Goal: Information Seeking & Learning: Learn about a topic

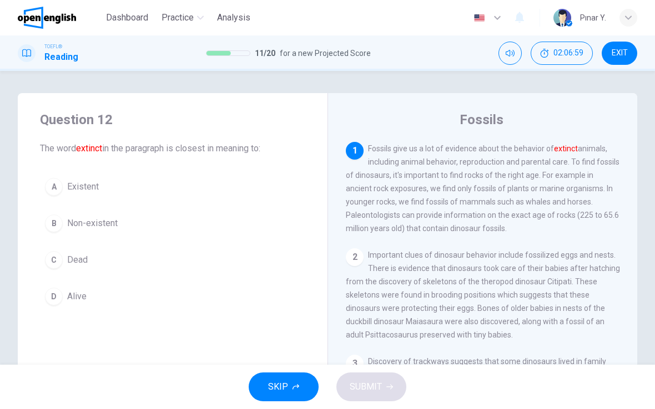
click at [91, 261] on button "C Dead" at bounding box center [172, 260] width 265 height 28
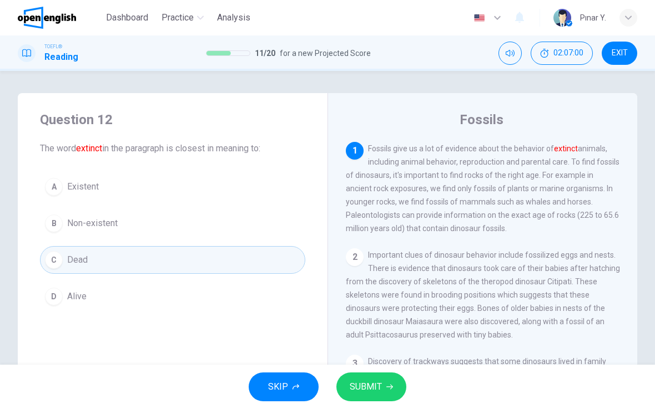
click at [365, 384] on span "SUBMIT" at bounding box center [366, 387] width 32 height 16
click at [138, 260] on button "C Dead" at bounding box center [172, 260] width 265 height 28
click at [131, 258] on button "C Dead" at bounding box center [172, 260] width 265 height 28
click at [194, 178] on button "A Existent" at bounding box center [172, 187] width 265 height 28
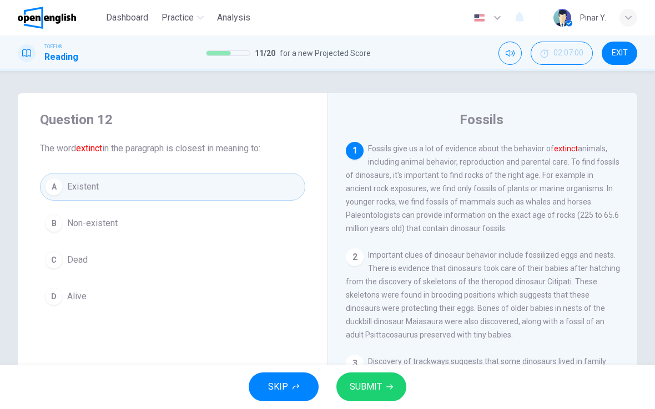
click at [127, 263] on button "C Dead" at bounding box center [172, 260] width 265 height 28
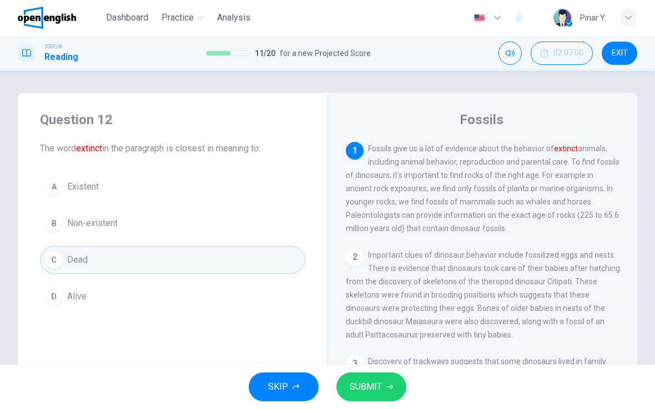
click at [361, 383] on span "SUBMIT" at bounding box center [366, 387] width 32 height 16
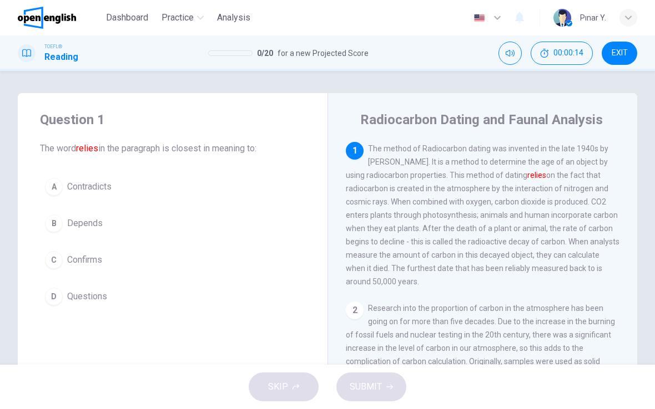
click at [89, 225] on span "Depends" at bounding box center [85, 223] width 36 height 13
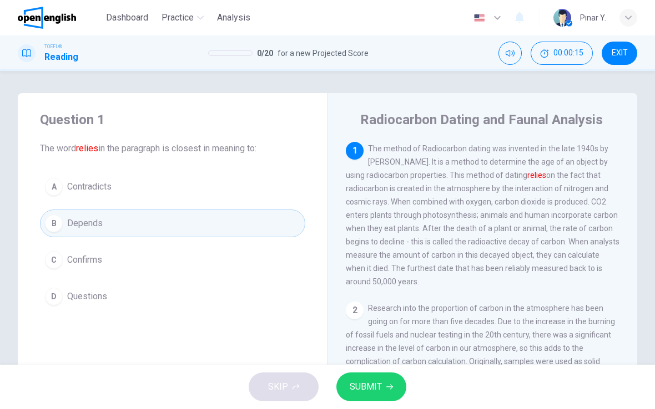
click at [377, 389] on span "SUBMIT" at bounding box center [366, 387] width 32 height 16
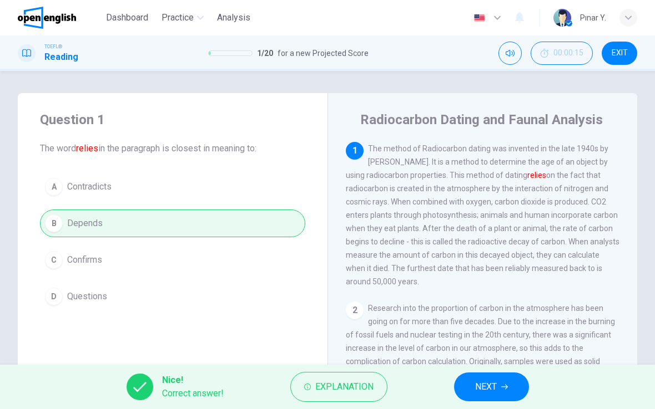
click at [504, 373] on button "NEXT" at bounding box center [491, 387] width 75 height 29
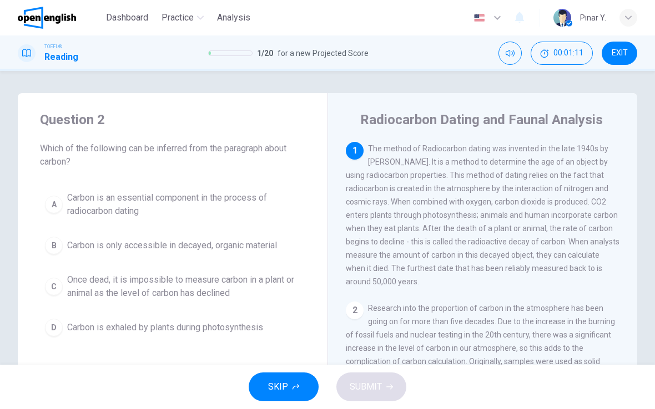
click at [198, 241] on span "Carbon is only accessible in decayed, organic material" at bounding box center [172, 245] width 210 height 13
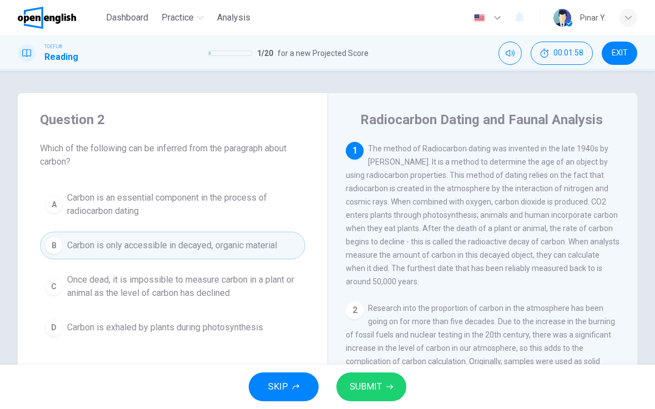
click at [236, 295] on span "Once dead, it is impossible to measure carbon in a plant or animal as the level…" at bounding box center [183, 287] width 233 height 27
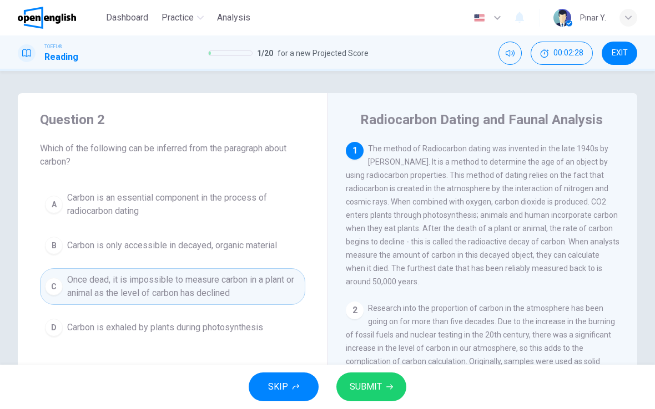
click at [110, 186] on button "A Carbon is an essential component in the process of radiocarbon dating" at bounding box center [172, 204] width 265 height 37
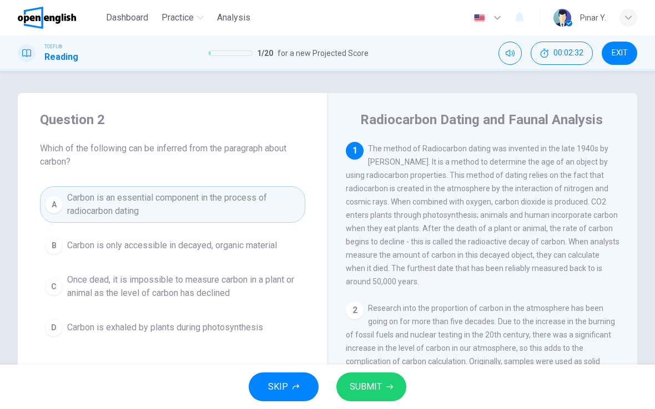
click at [375, 374] on button "SUBMIT" at bounding box center [371, 387] width 70 height 29
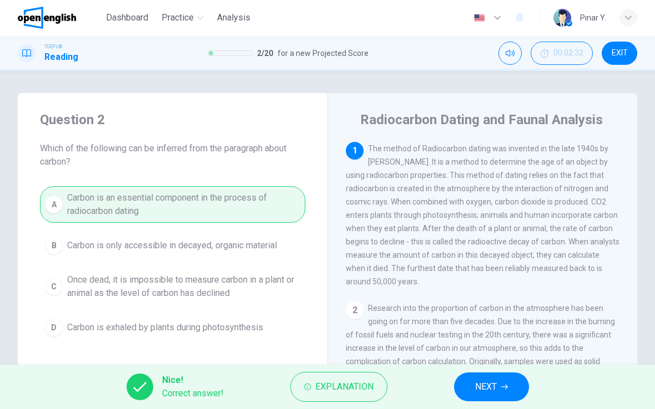
click at [503, 386] on icon "button" at bounding box center [504, 387] width 7 height 7
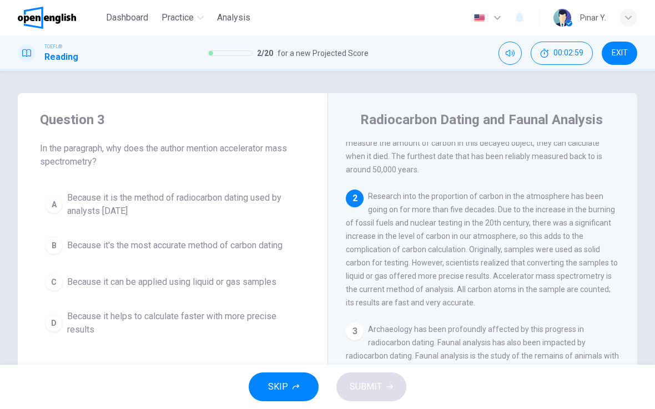
scroll to position [116, 0]
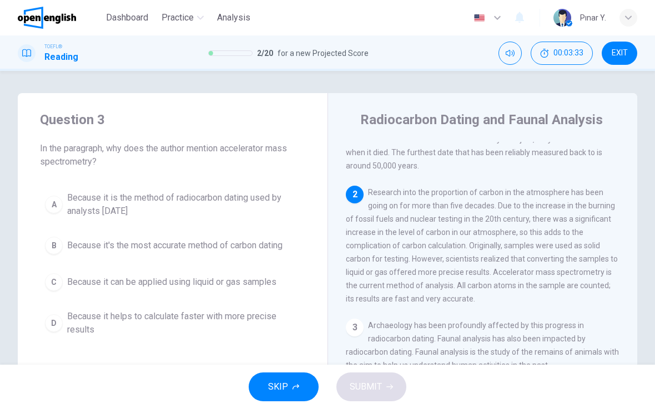
click at [247, 207] on span "Because it is the method of radiocarbon dating used by analysts [DATE]" at bounding box center [183, 204] width 233 height 27
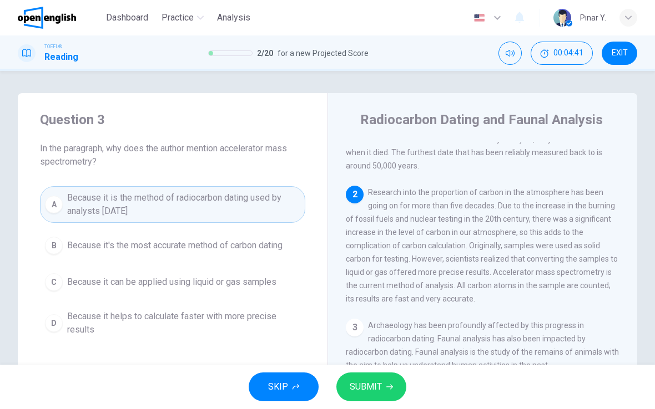
click at [233, 326] on span "Because it helps to calculate faster with more precise results" at bounding box center [183, 323] width 233 height 27
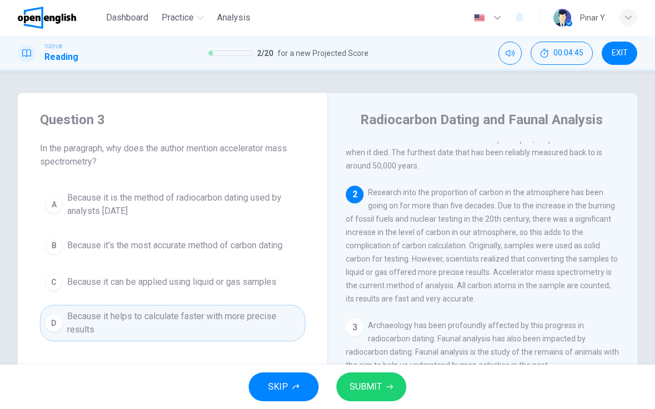
click at [364, 387] on span "SUBMIT" at bounding box center [366, 387] width 32 height 16
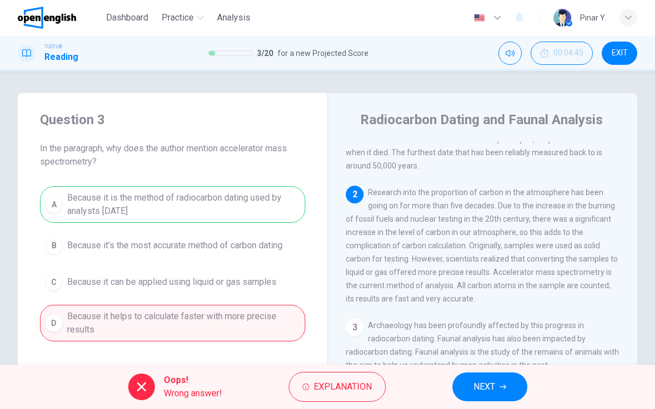
click at [277, 255] on div "A Because it is the method of radiocarbon dating used by analysts [DATE] B Beca…" at bounding box center [172, 263] width 265 height 155
click at [507, 385] on button "NEXT" at bounding box center [489, 387] width 75 height 29
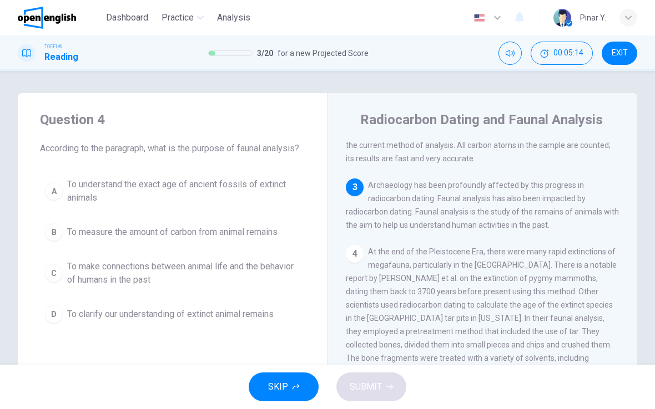
scroll to position [256, 0]
click at [199, 269] on span "To make connections between animal life and the behavior of humans in the past" at bounding box center [183, 273] width 233 height 27
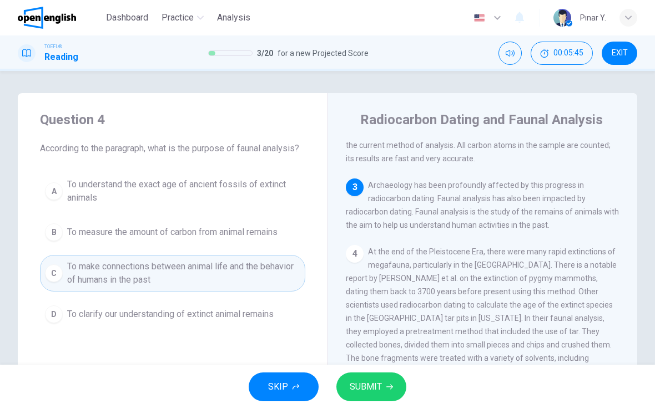
click at [369, 387] on span "SUBMIT" at bounding box center [366, 387] width 32 height 16
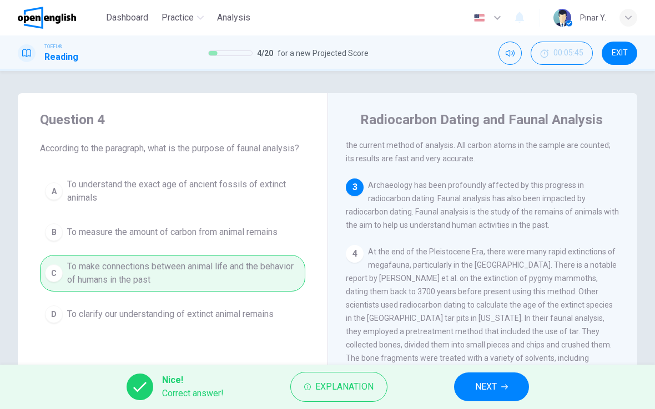
click at [509, 392] on button "NEXT" at bounding box center [491, 387] width 75 height 29
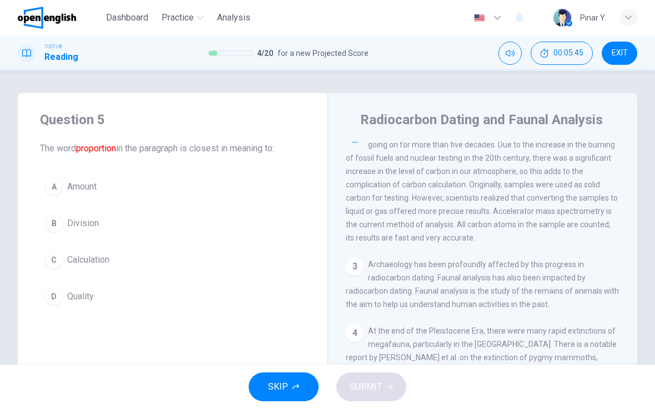
scroll to position [166, 0]
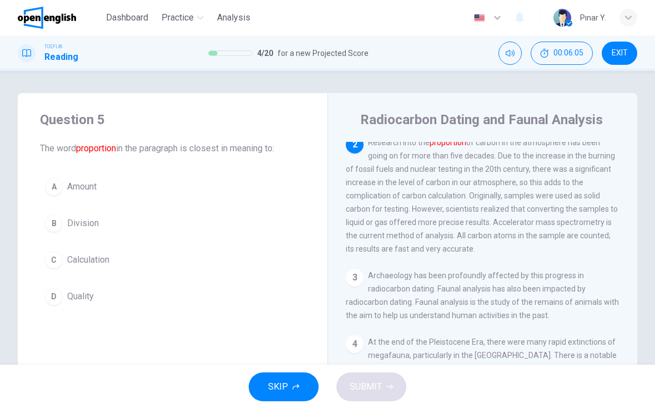
click at [95, 193] on span "Amount" at bounding box center [81, 186] width 29 height 13
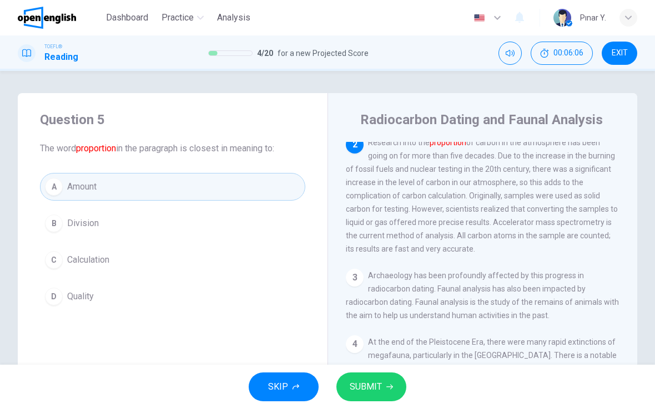
click at [366, 388] on span "SUBMIT" at bounding box center [366, 387] width 32 height 16
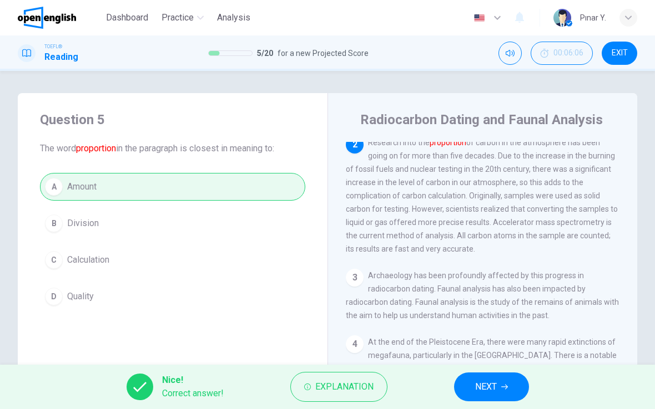
click at [514, 388] on button "NEXT" at bounding box center [491, 387] width 75 height 29
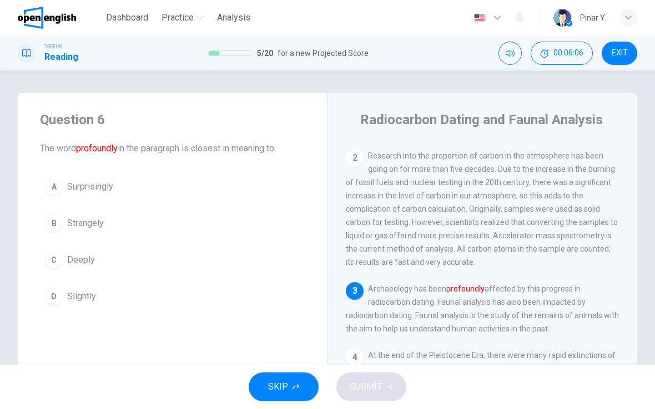
scroll to position [151, 0]
click at [81, 257] on span "Deeply" at bounding box center [81, 260] width 28 height 13
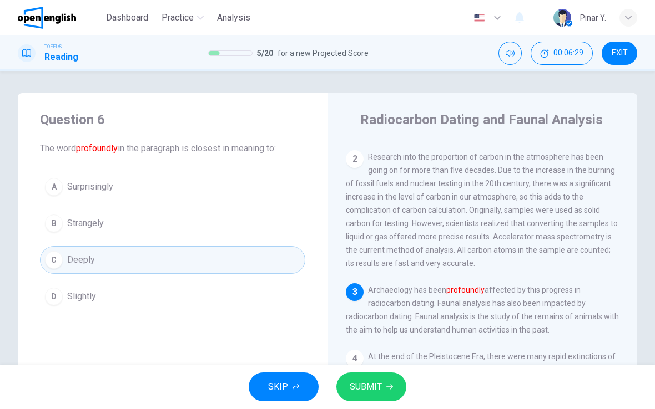
click at [370, 388] on span "SUBMIT" at bounding box center [366, 387] width 32 height 16
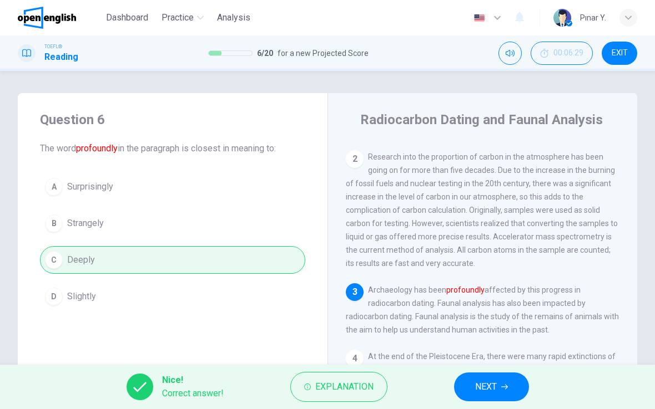
click at [497, 385] on span "NEXT" at bounding box center [486, 387] width 22 height 16
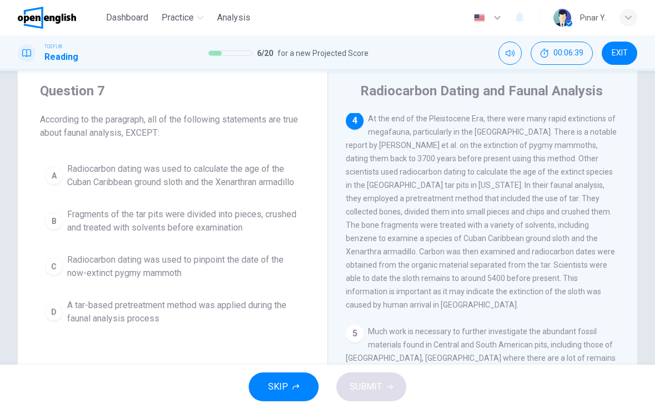
scroll to position [361, 0]
click at [265, 188] on span "Radiocarbon dating was used to calculate the age of the Cuban Caribbean ground …" at bounding box center [183, 176] width 233 height 27
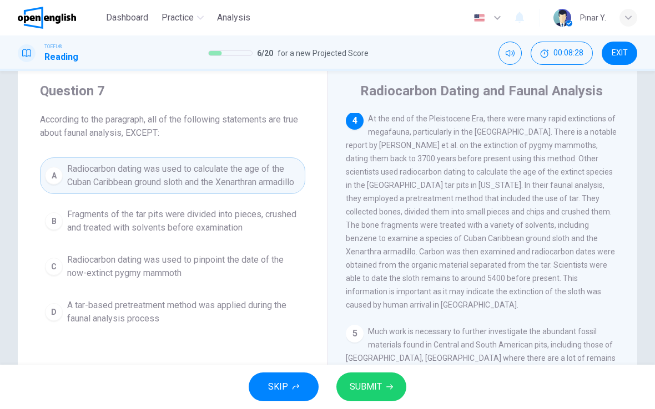
click at [399, 384] on button "SUBMIT" at bounding box center [371, 387] width 70 height 29
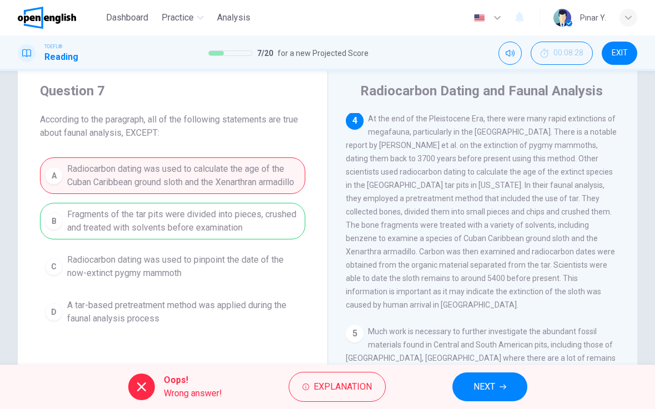
click at [484, 387] on span "NEXT" at bounding box center [484, 387] width 22 height 16
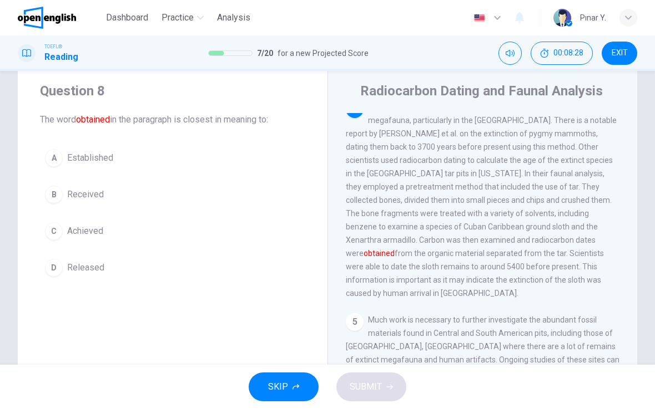
scroll to position [373, 0]
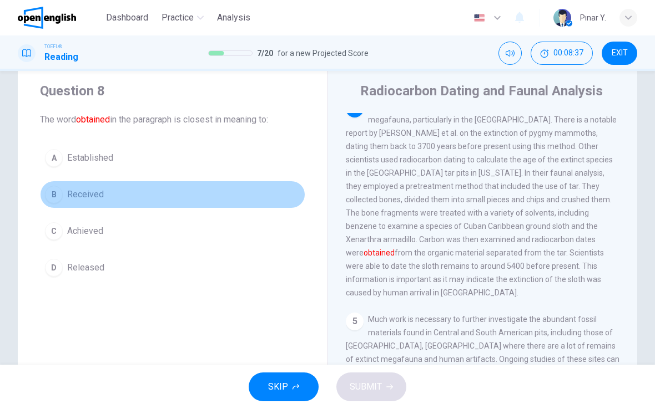
click at [79, 202] on button "B Received" at bounding box center [172, 195] width 265 height 28
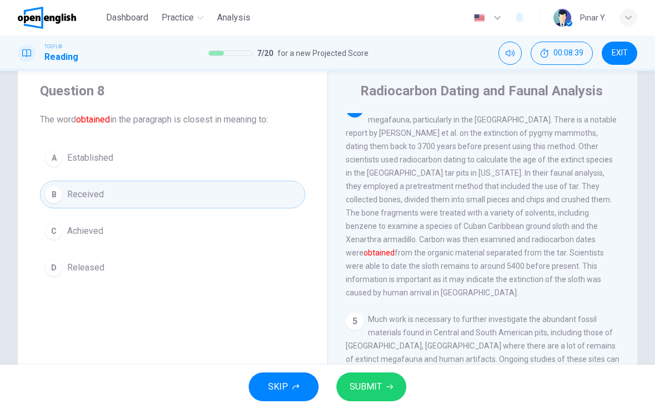
click at [397, 388] on button "SUBMIT" at bounding box center [371, 387] width 70 height 29
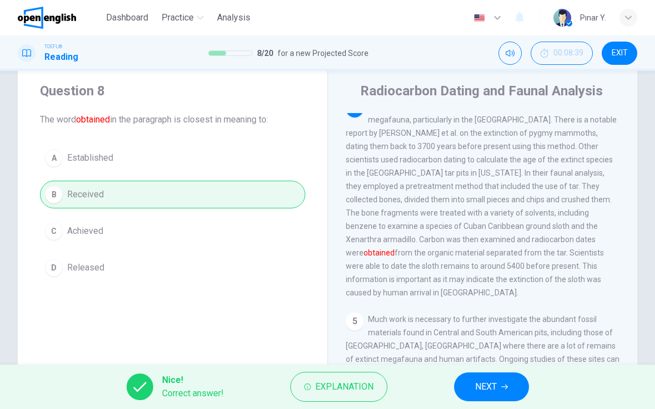
click at [495, 383] on span "NEXT" at bounding box center [486, 387] width 22 height 16
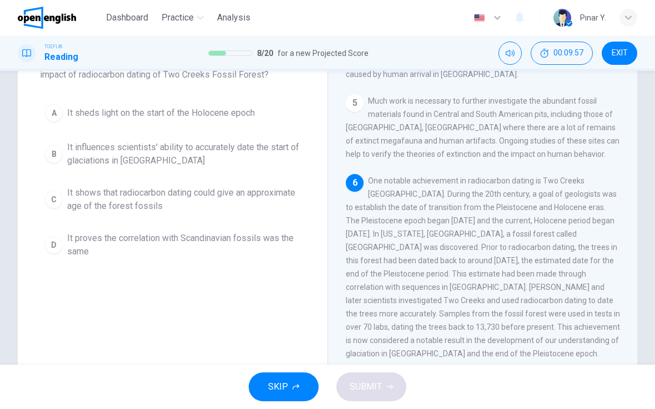
scroll to position [87, 0]
click at [250, 249] on span "It proves the correlation with Scandinavian fossils was the same" at bounding box center [183, 245] width 233 height 27
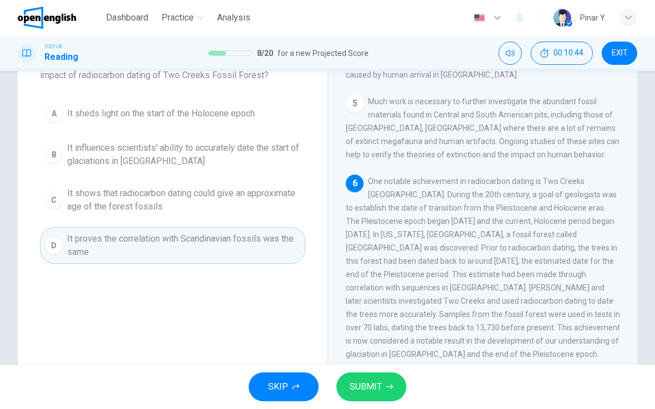
click at [377, 386] on span "SUBMIT" at bounding box center [366, 387] width 32 height 16
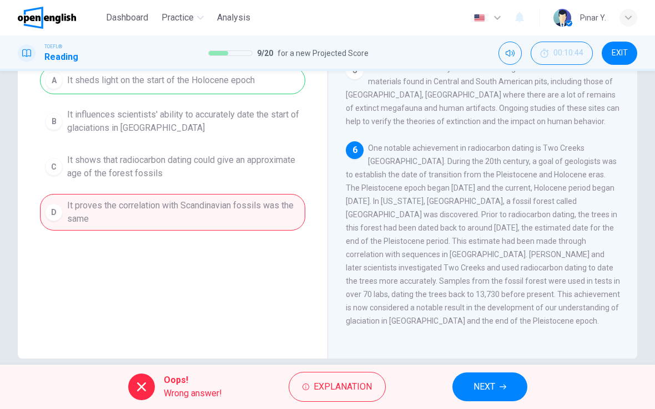
scroll to position [551, 0]
click at [487, 388] on span "NEXT" at bounding box center [484, 387] width 22 height 16
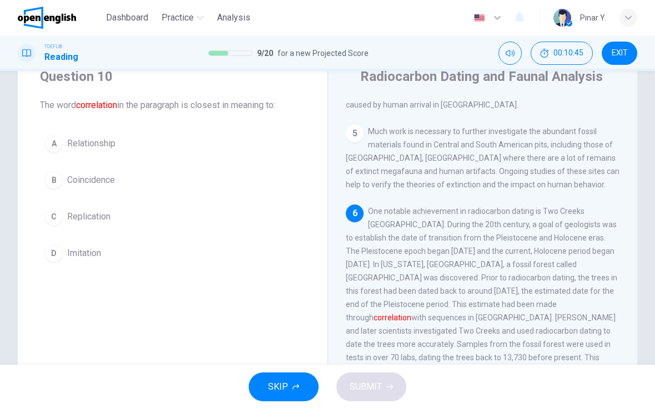
scroll to position [43, 0]
click at [118, 223] on button "C Replication" at bounding box center [172, 218] width 265 height 28
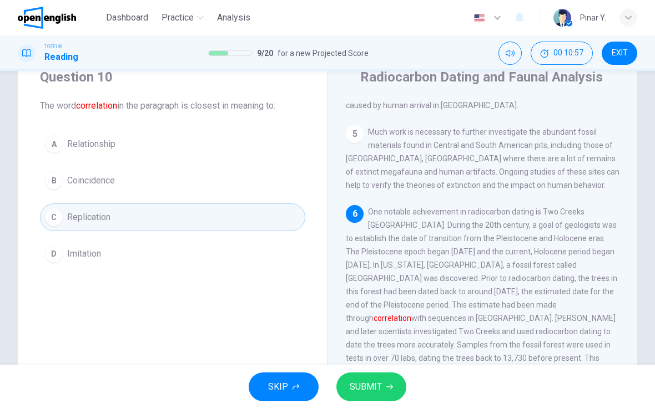
click at [180, 181] on button "B Coincidence" at bounding box center [172, 181] width 265 height 28
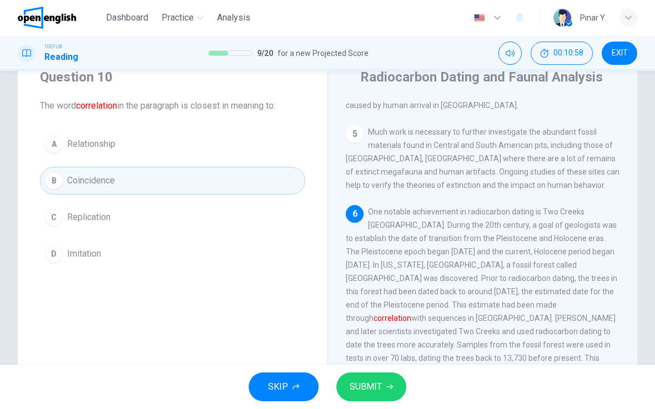
click at [366, 381] on span "SUBMIT" at bounding box center [366, 387] width 32 height 16
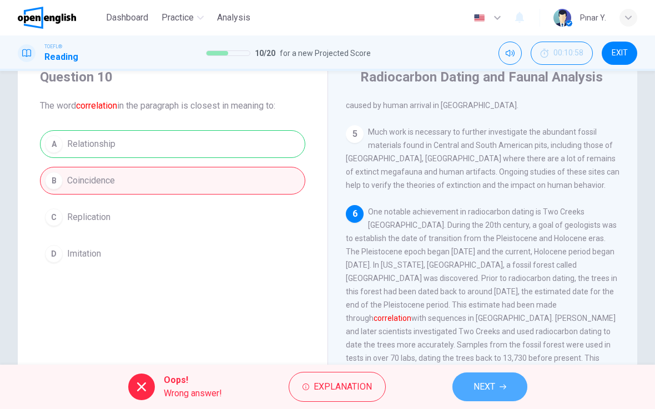
click at [507, 387] on button "NEXT" at bounding box center [489, 387] width 75 height 29
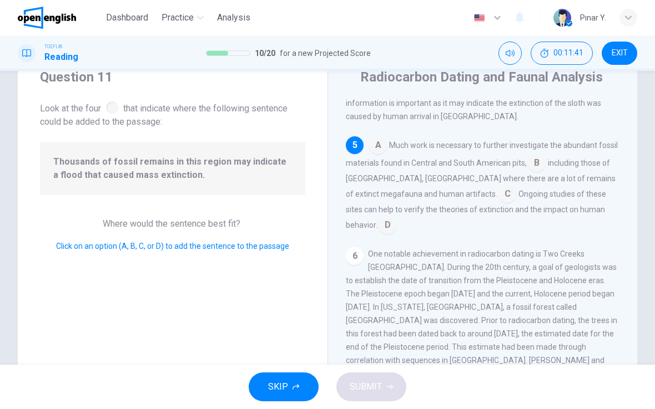
scroll to position [534, 0]
click at [498, 206] on input at bounding box center [507, 197] width 18 height 18
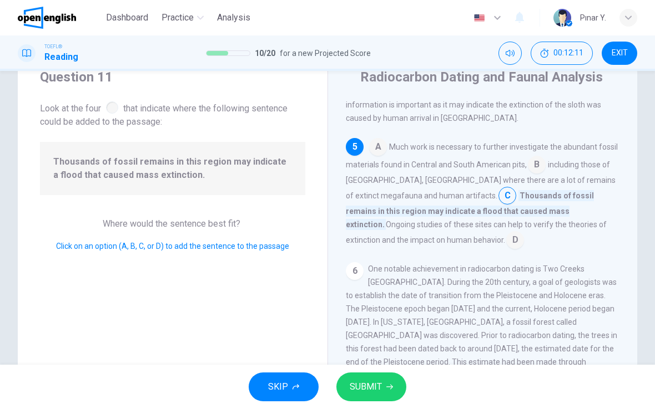
click at [382, 376] on button "SUBMIT" at bounding box center [371, 387] width 70 height 29
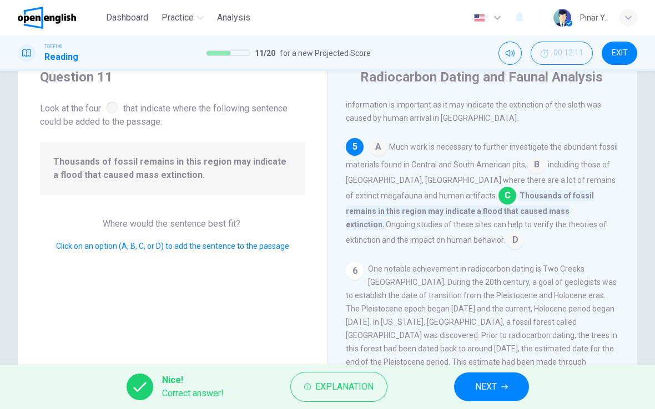
click at [508, 384] on icon "button" at bounding box center [504, 387] width 7 height 7
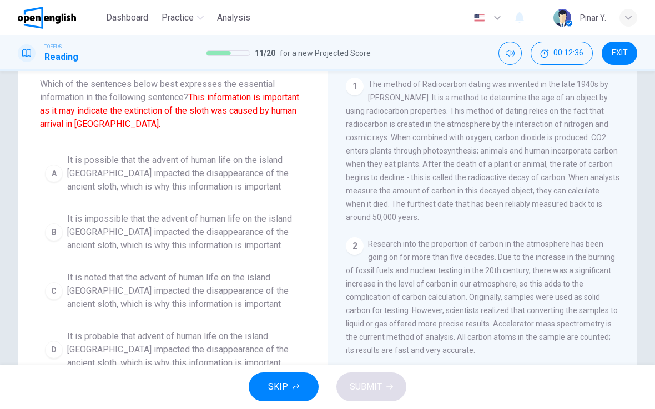
scroll to position [74, 0]
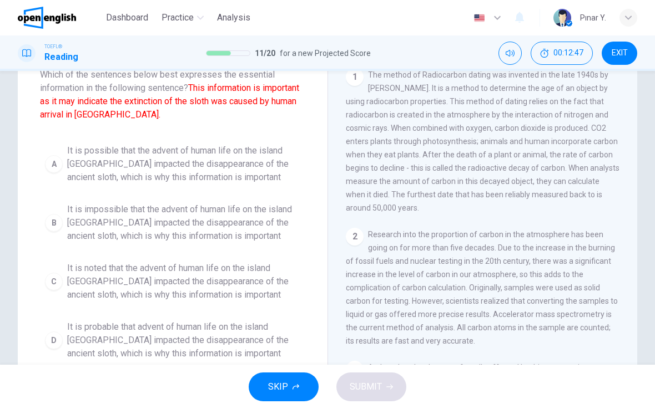
click at [143, 290] on span "It is noted that the advent of human life on the island [GEOGRAPHIC_DATA] impac…" at bounding box center [183, 282] width 233 height 40
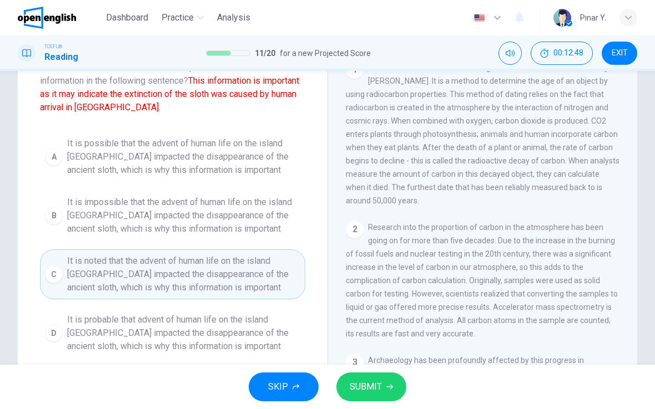
scroll to position [83, 0]
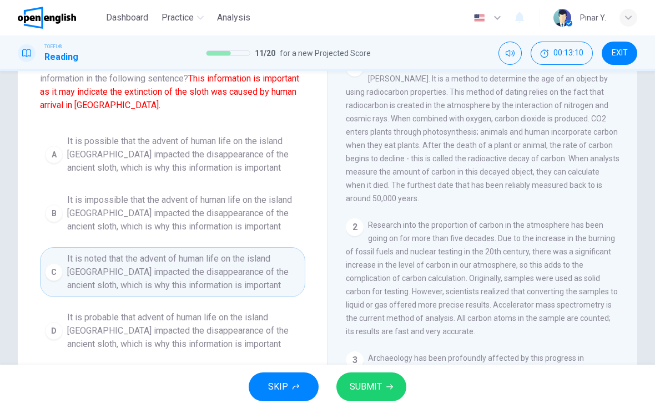
click at [378, 389] on span "SUBMIT" at bounding box center [366, 387] width 32 height 16
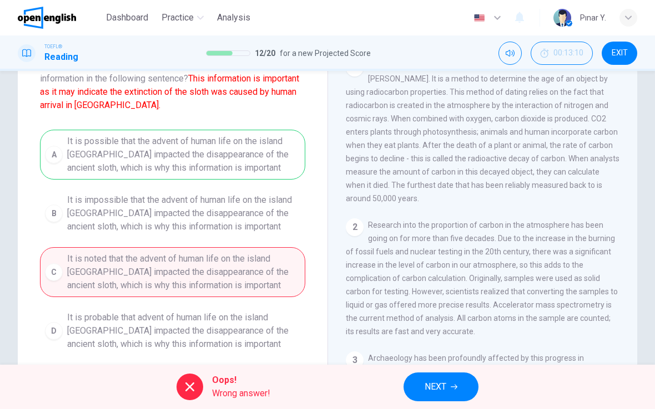
click at [439, 388] on span "NEXT" at bounding box center [435, 387] width 22 height 16
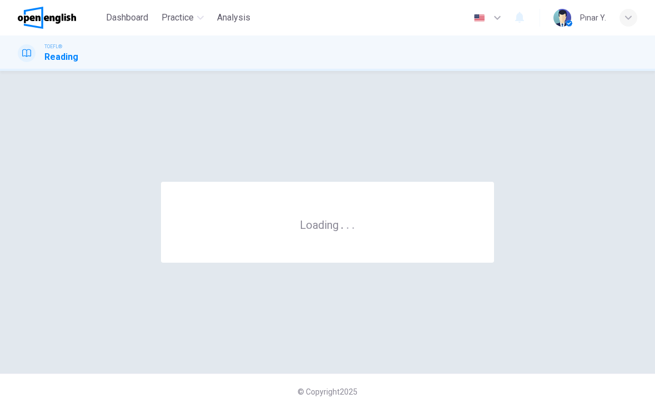
scroll to position [0, 0]
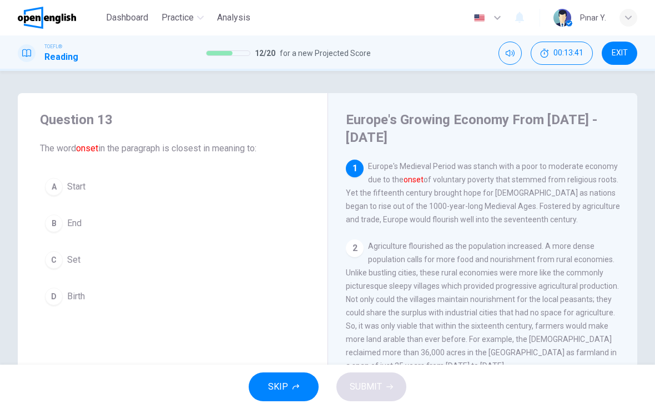
click at [72, 186] on span "Start" at bounding box center [76, 186] width 18 height 13
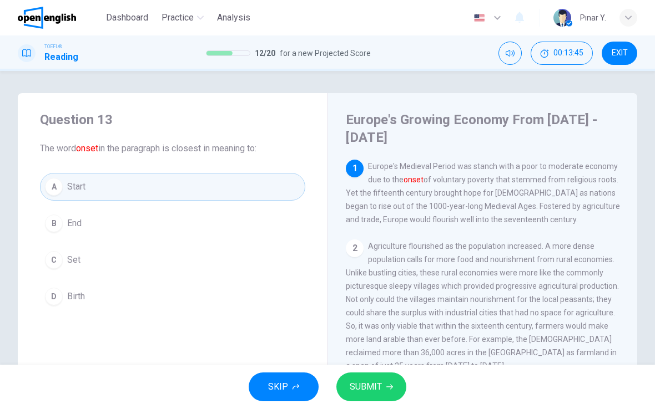
click at [400, 389] on button "SUBMIT" at bounding box center [371, 387] width 70 height 29
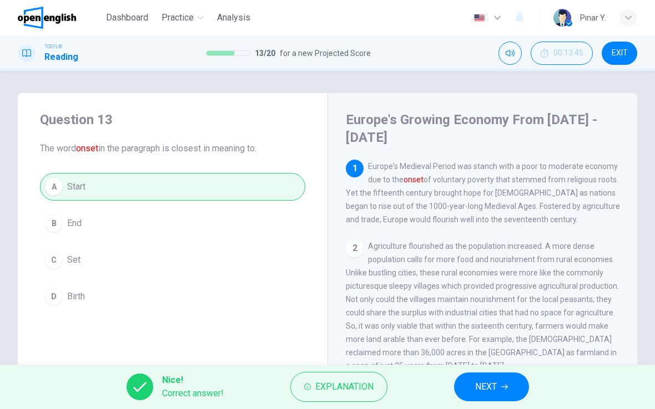
click at [509, 383] on button "NEXT" at bounding box center [491, 387] width 75 height 29
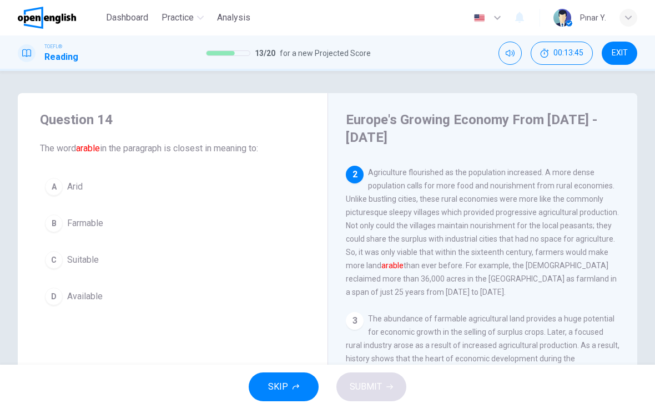
scroll to position [83, 0]
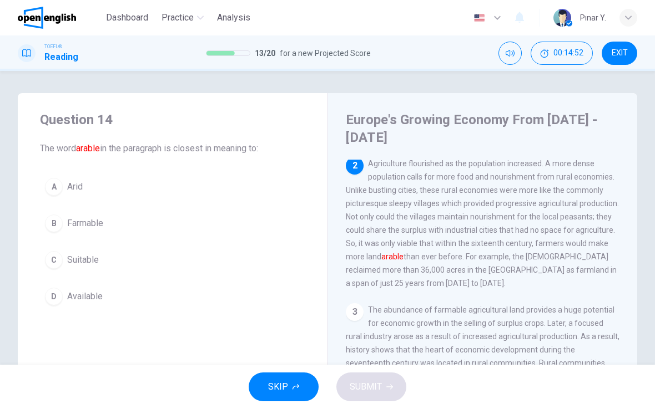
click at [94, 270] on button "C Suitable" at bounding box center [172, 260] width 265 height 28
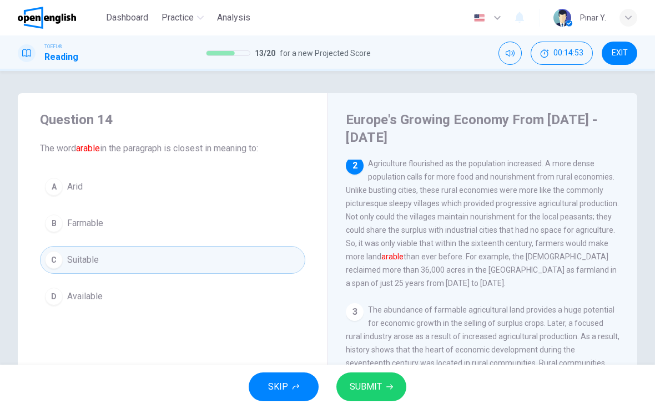
click at [83, 298] on span "Available" at bounding box center [85, 296] width 36 height 13
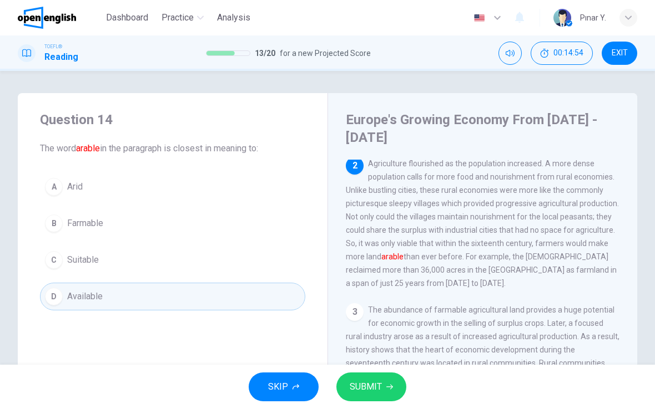
click at [89, 255] on span "Suitable" at bounding box center [83, 260] width 32 height 13
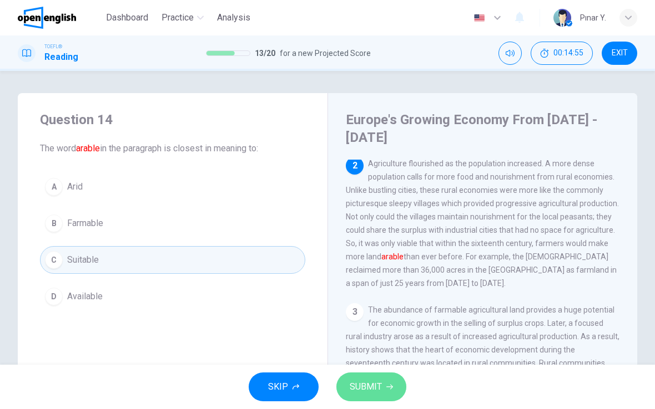
click at [377, 380] on span "SUBMIT" at bounding box center [366, 387] width 32 height 16
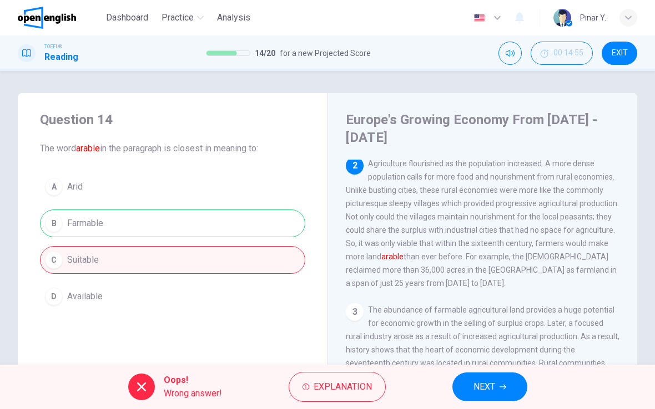
click at [508, 380] on button "NEXT" at bounding box center [489, 387] width 75 height 29
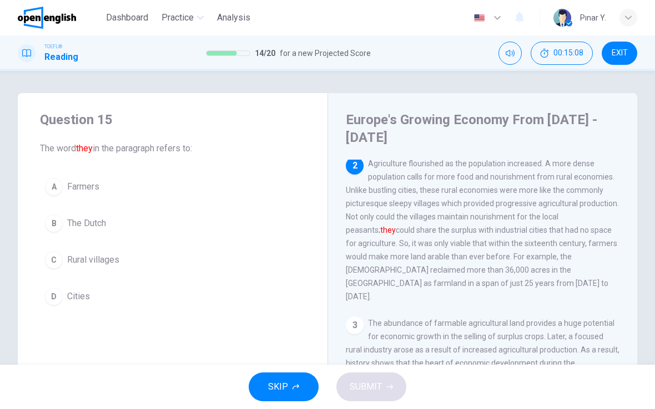
click at [78, 269] on button "C Rural villages" at bounding box center [172, 260] width 265 height 28
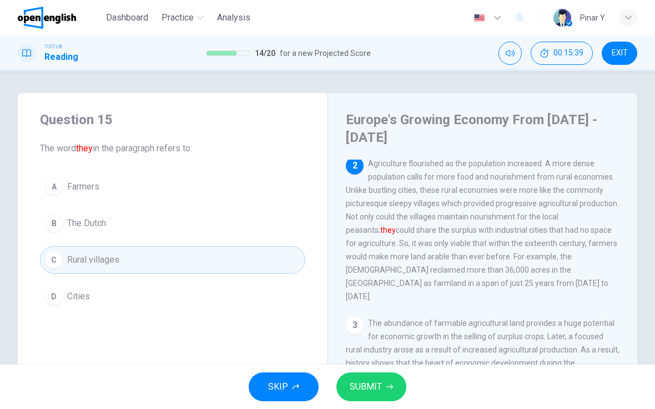
click at [93, 301] on button "D Cities" at bounding box center [172, 297] width 265 height 28
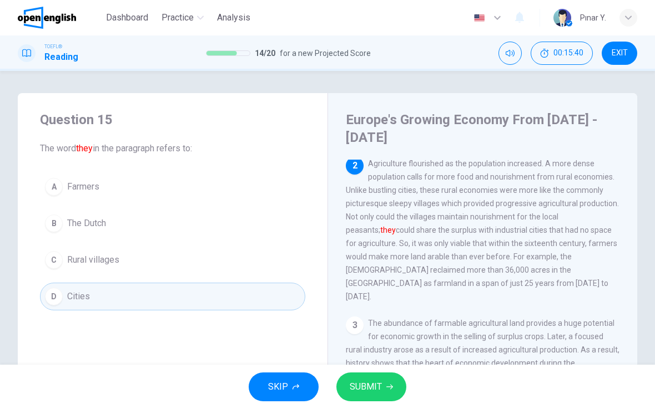
click at [389, 401] on button "SUBMIT" at bounding box center [371, 387] width 70 height 29
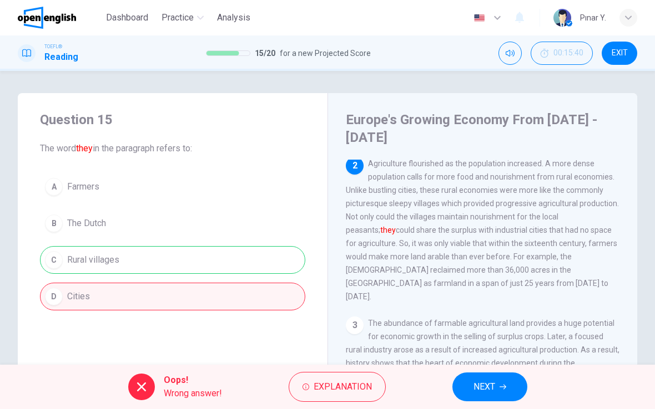
click at [502, 397] on button "NEXT" at bounding box center [489, 387] width 75 height 29
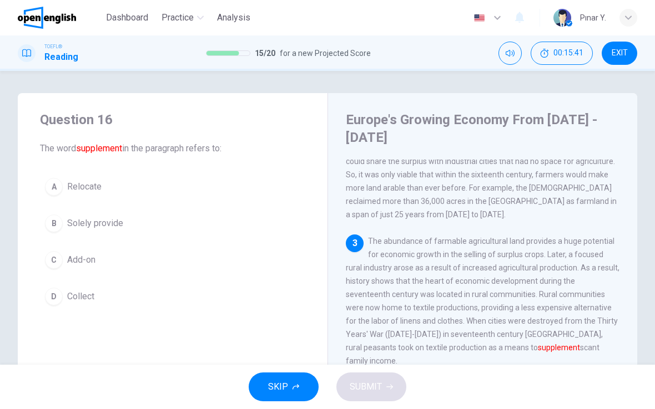
scroll to position [175, 0]
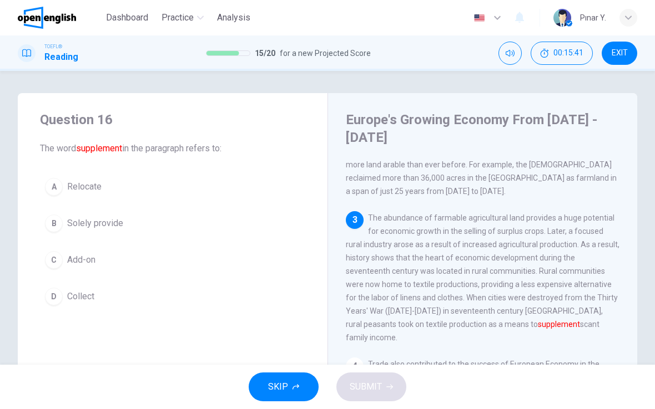
click at [598, 320] on span "The abundance of farmable agricultural land provides a huge potential for econo…" at bounding box center [483, 278] width 274 height 129
click at [87, 296] on span "Collect" at bounding box center [80, 296] width 27 height 13
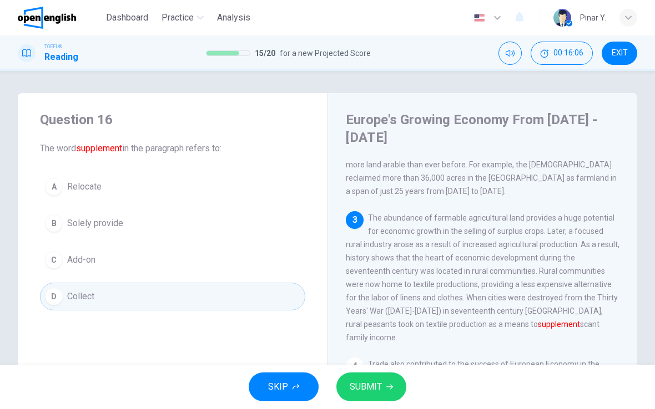
click at [376, 393] on span "SUBMIT" at bounding box center [366, 387] width 32 height 16
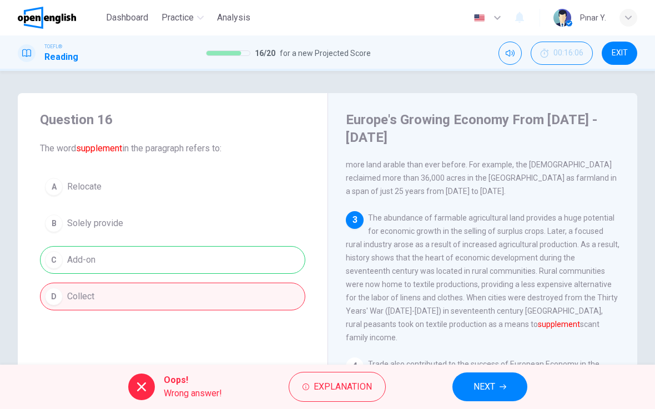
click at [510, 384] on button "NEXT" at bounding box center [489, 387] width 75 height 29
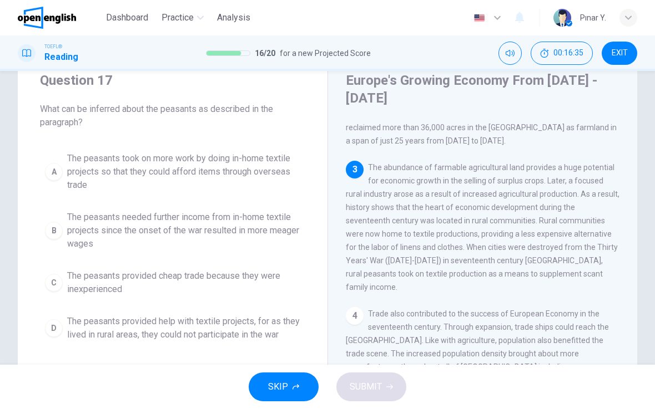
scroll to position [40, 0]
click at [99, 231] on span "The peasants needed further income from in-home textile projects since the onse…" at bounding box center [183, 230] width 233 height 40
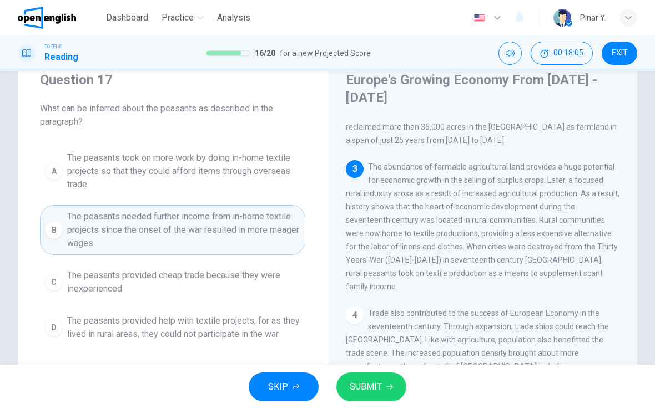
click at [382, 383] on button "SUBMIT" at bounding box center [371, 387] width 70 height 29
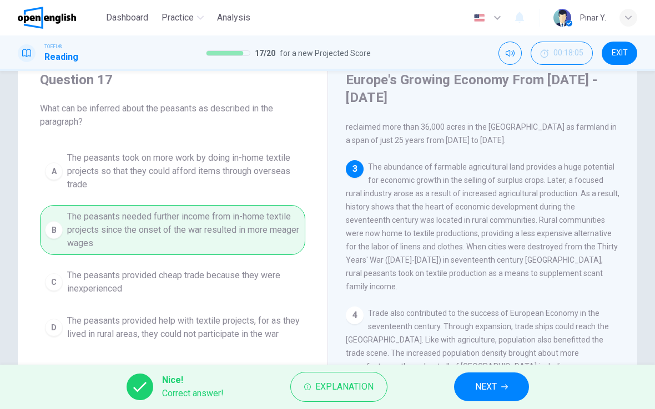
click at [504, 380] on button "NEXT" at bounding box center [491, 387] width 75 height 29
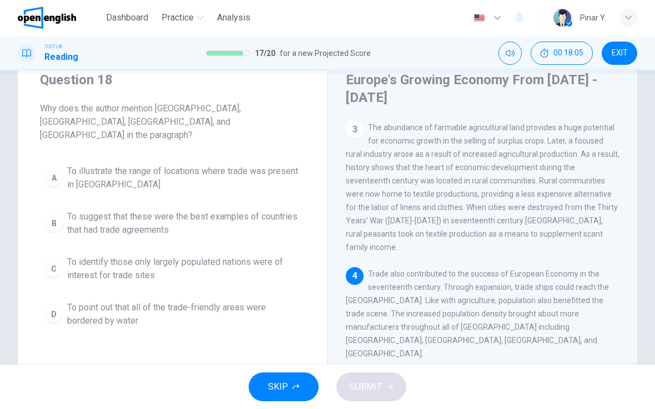
scroll to position [234, 0]
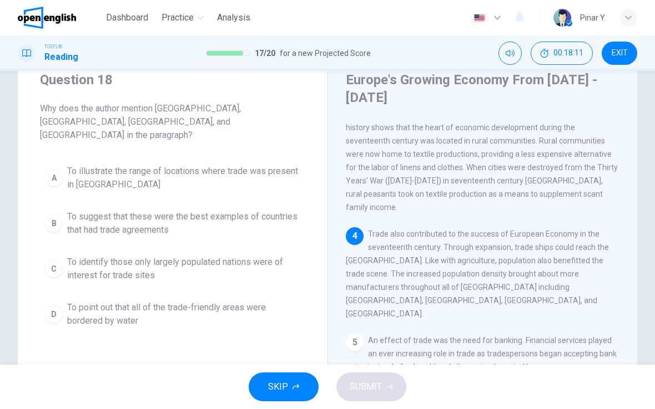
click at [565, 303] on div "1 Europe's Medieval Period was stanch with a poor to moderate economy due to th…" at bounding box center [490, 279] width 288 height 319
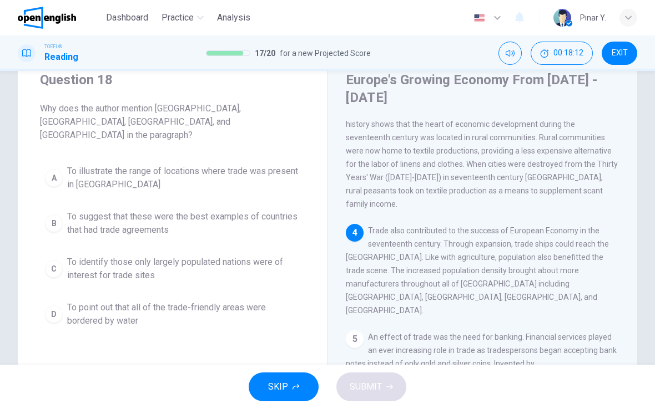
click at [564, 305] on div "1 Europe's Medieval Period was stanch with a poor to moderate economy due to th…" at bounding box center [490, 279] width 288 height 319
click at [76, 260] on span "To identify those only largely populated nations were of interest for trade sit…" at bounding box center [183, 269] width 233 height 27
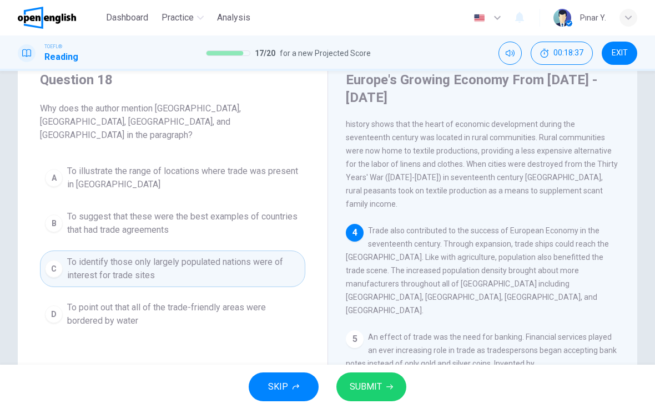
click at [361, 382] on span "SUBMIT" at bounding box center [366, 387] width 32 height 16
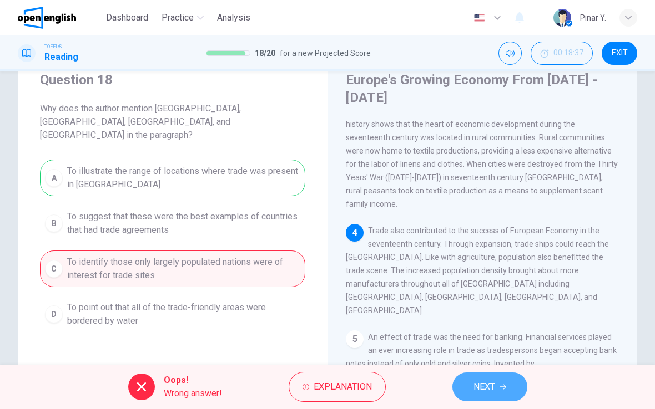
click at [493, 386] on span "NEXT" at bounding box center [484, 387] width 22 height 16
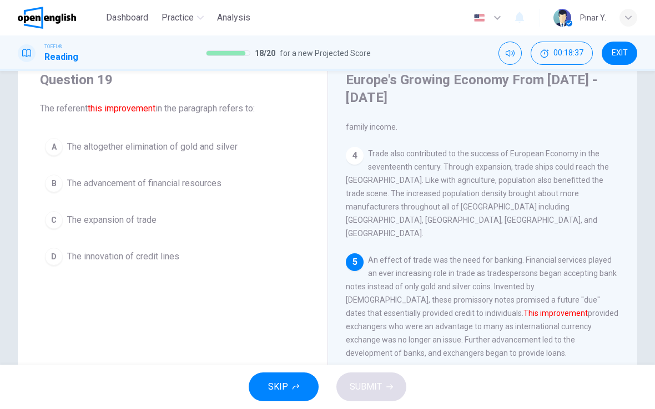
scroll to position [358, 0]
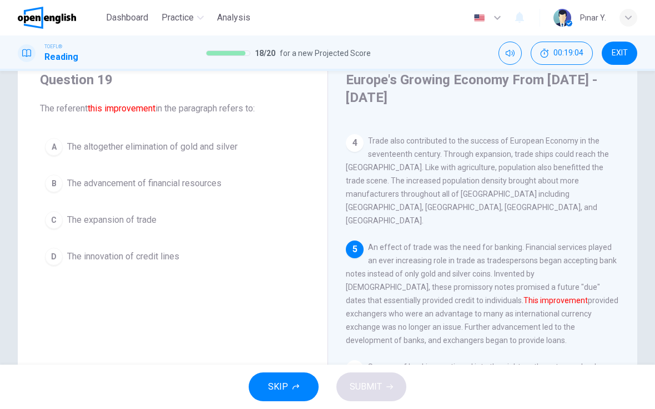
click at [210, 150] on span "The altogether elimination of gold and silver" at bounding box center [152, 146] width 170 height 13
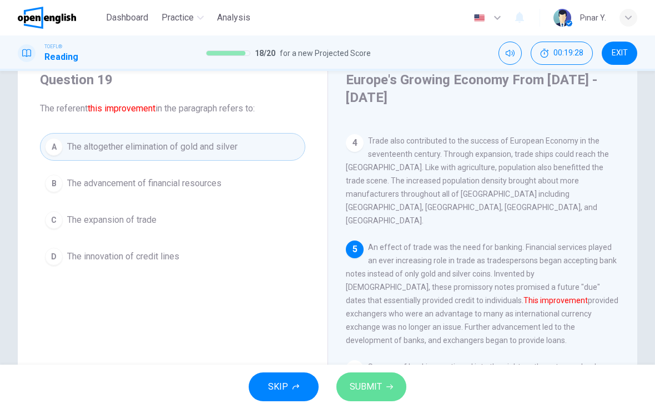
click at [378, 380] on span "SUBMIT" at bounding box center [366, 387] width 32 height 16
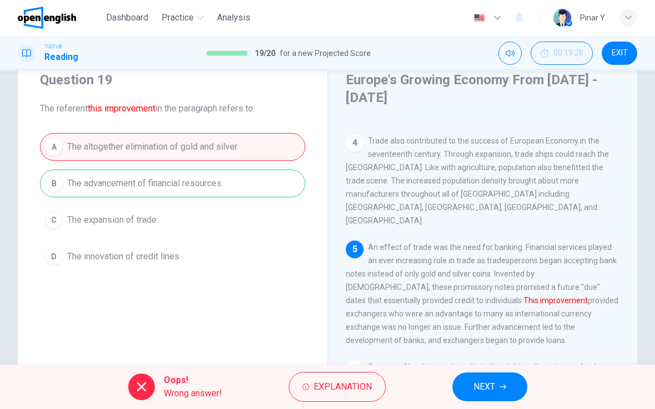
click at [507, 386] on button "NEXT" at bounding box center [489, 387] width 75 height 29
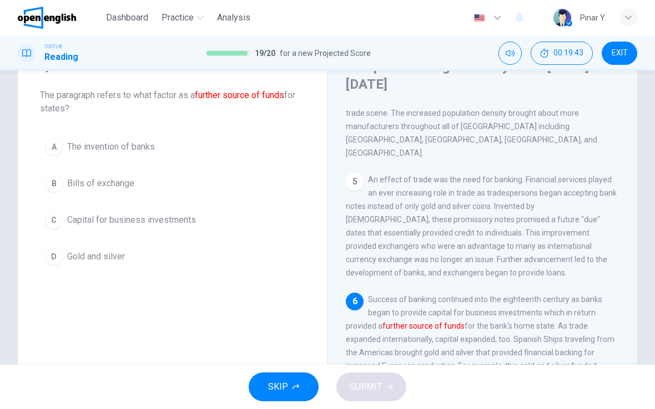
scroll to position [50, 0]
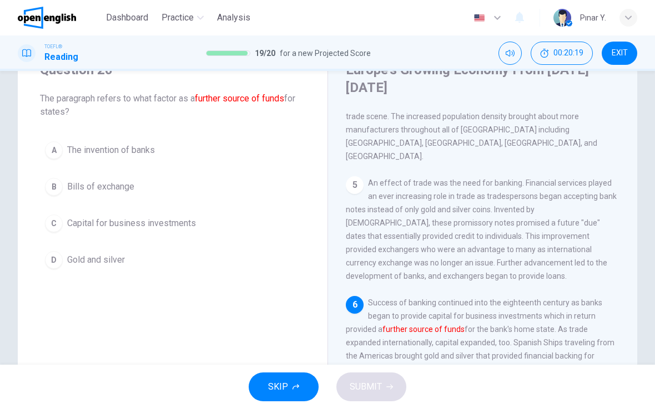
click at [138, 146] on span "The invention of banks" at bounding box center [111, 150] width 88 height 13
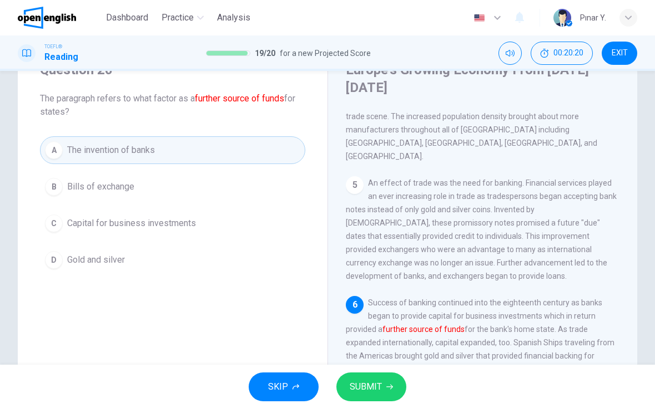
click at [387, 389] on icon "button" at bounding box center [389, 387] width 7 height 7
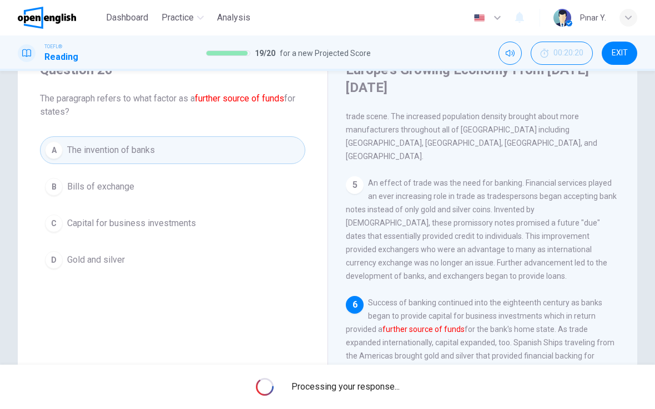
scroll to position [0, 0]
